Goal: Check status: Check status

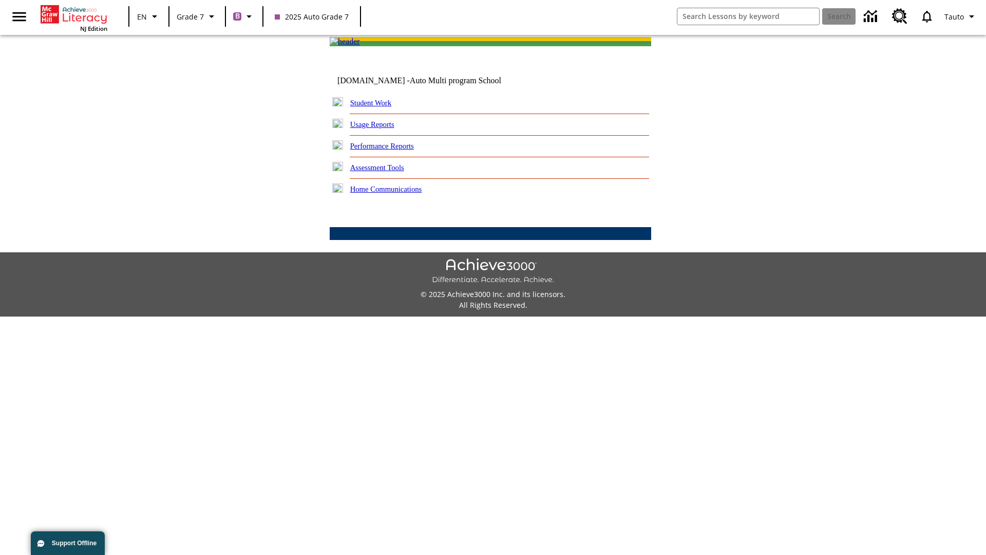
click at [377, 107] on link "Student Work" at bounding box center [370, 103] width 41 height 8
select select "/options/reports/?report_id=24&atype=7&section=2"
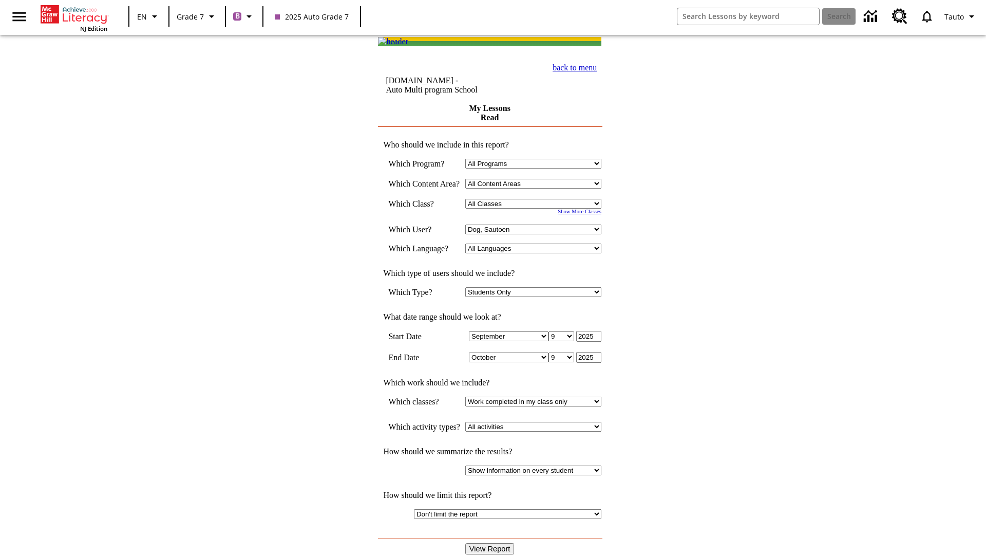
select select "21437138"
select select "4"
type input "2024"
click at [491, 543] on input "View Report" at bounding box center [489, 548] width 49 height 11
